Goal: Check status: Check status

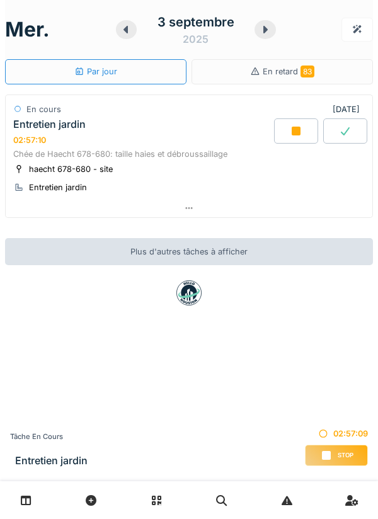
click at [33, 496] on link at bounding box center [26, 501] width 32 height 30
click at [126, 29] on icon at bounding box center [126, 30] width 4 height 8
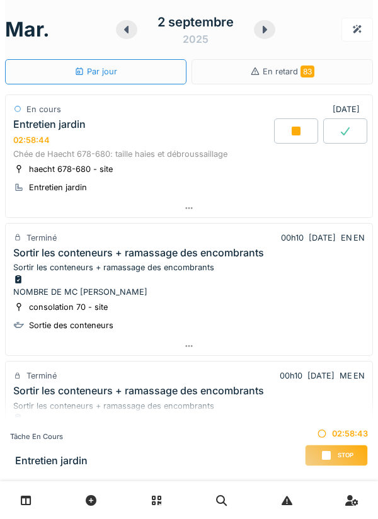
click at [264, 31] on icon at bounding box center [265, 30] width 4 height 8
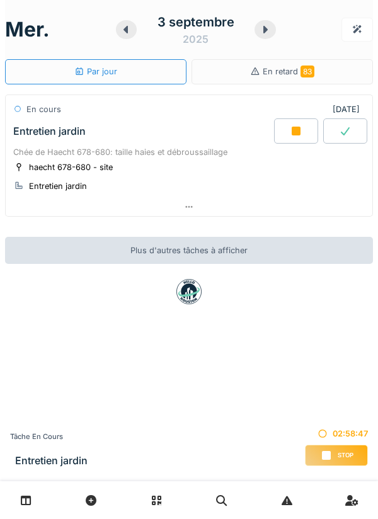
click at [264, 26] on icon at bounding box center [266, 30] width 4 height 8
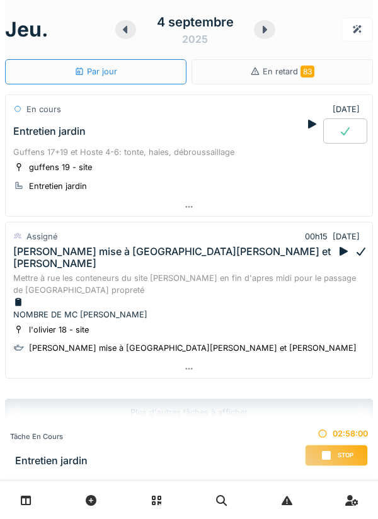
click at [118, 30] on div at bounding box center [125, 29] width 21 height 19
